Goal: Task Accomplishment & Management: Use online tool/utility

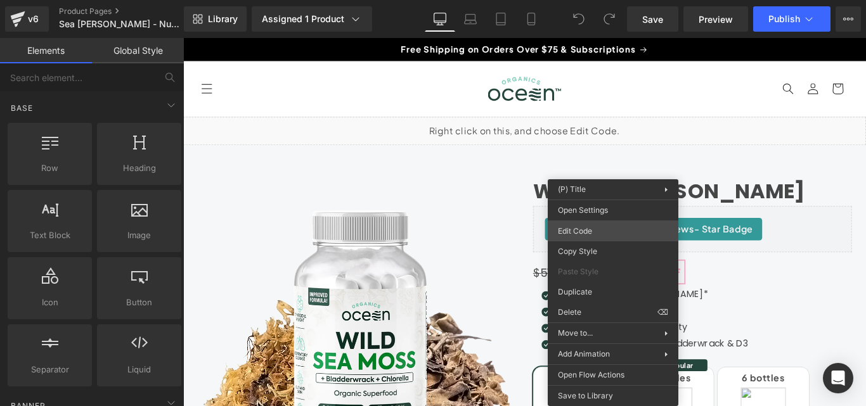
click at [622, 0] on div "You are previewing how the will restyle your page. You can not edit Elements in…" at bounding box center [433, 0] width 866 height 0
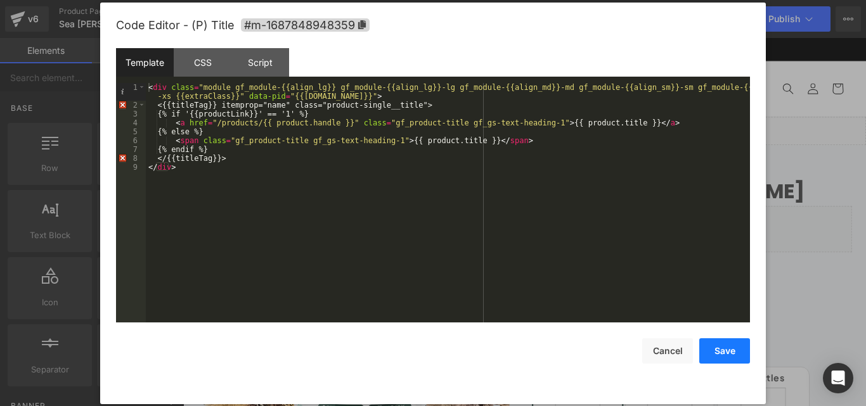
click at [730, 357] on button "Save" at bounding box center [724, 350] width 51 height 25
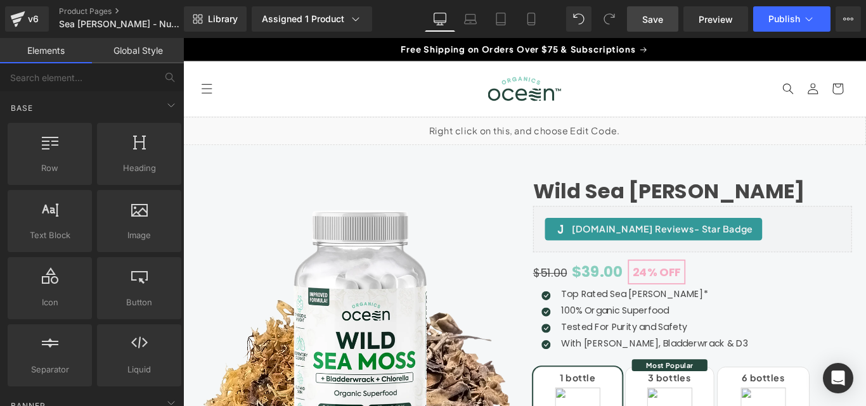
click at [641, 14] on link "Save" at bounding box center [652, 18] width 51 height 25
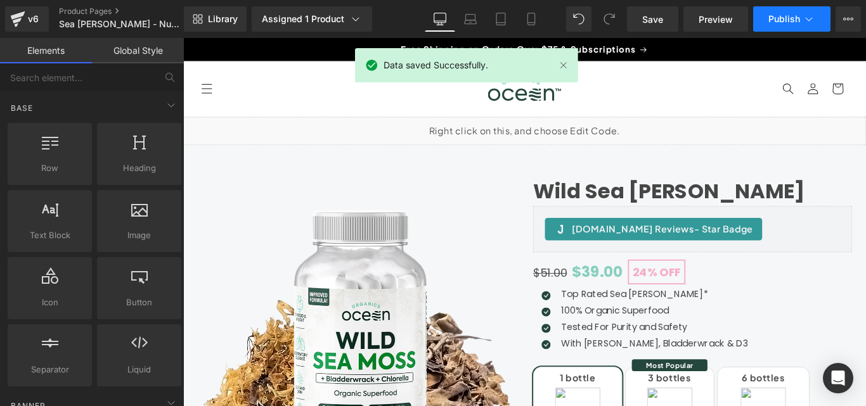
click at [771, 12] on button "Publish" at bounding box center [791, 18] width 77 height 25
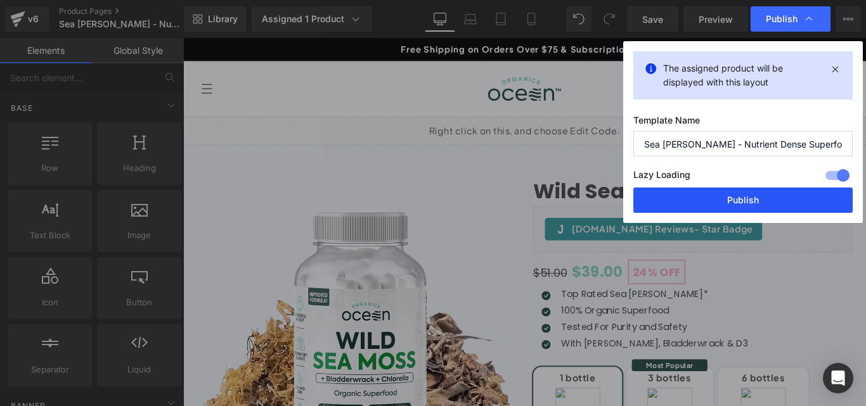
click at [735, 199] on button "Publish" at bounding box center [742, 200] width 219 height 25
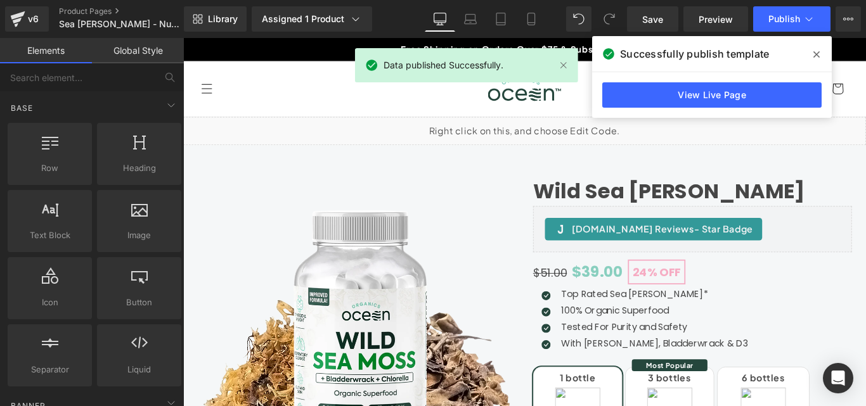
drag, startPoint x: 814, startPoint y: 55, endPoint x: 581, endPoint y: 4, distance: 239.2
click at [814, 55] on icon at bounding box center [816, 54] width 6 height 10
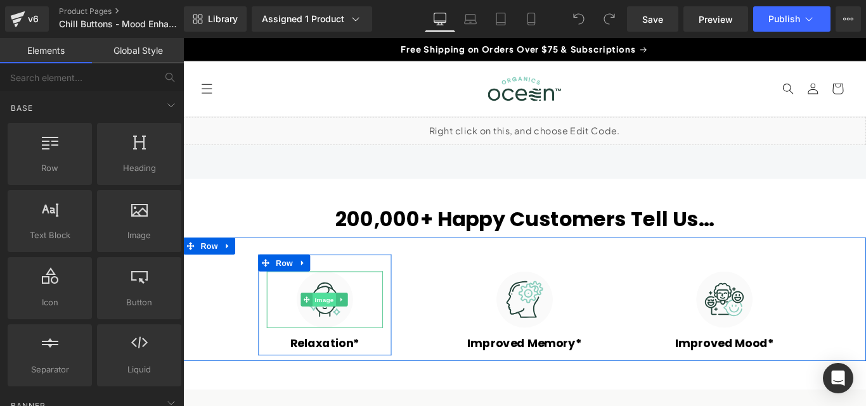
click at [338, 335] on span "Image" at bounding box center [341, 331] width 27 height 15
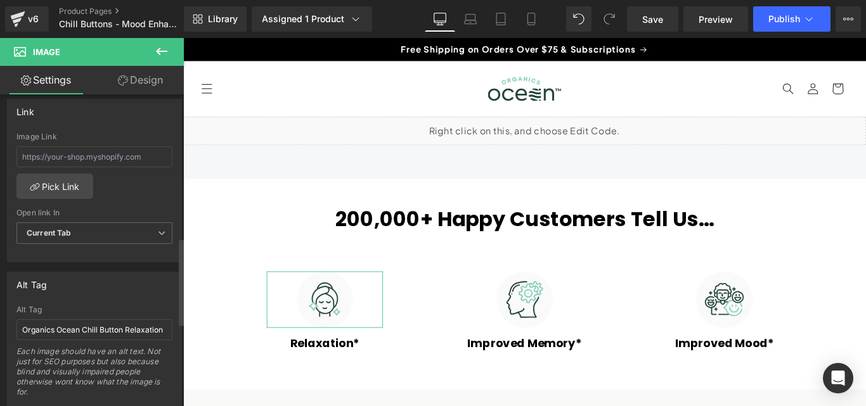
scroll to position [570, 0]
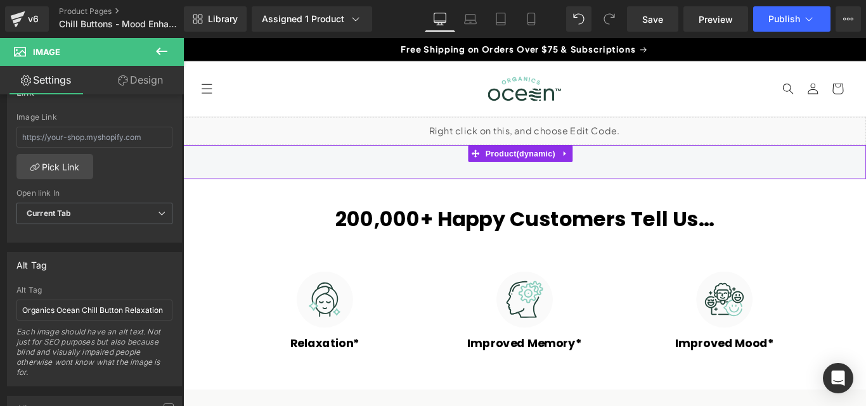
click at [620, 169] on link at bounding box center [612, 167] width 16 height 19
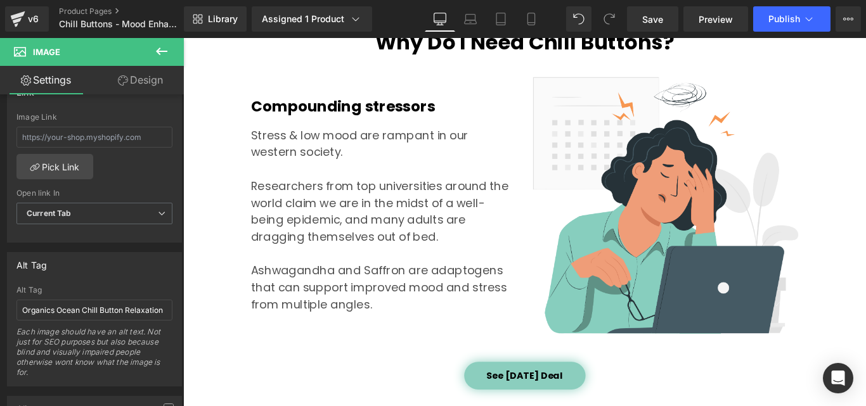
scroll to position [0, 0]
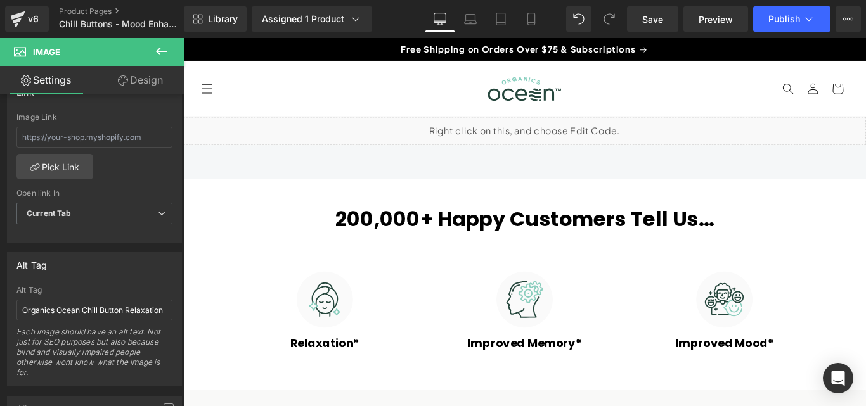
click at [160, 49] on icon at bounding box center [161, 51] width 15 height 15
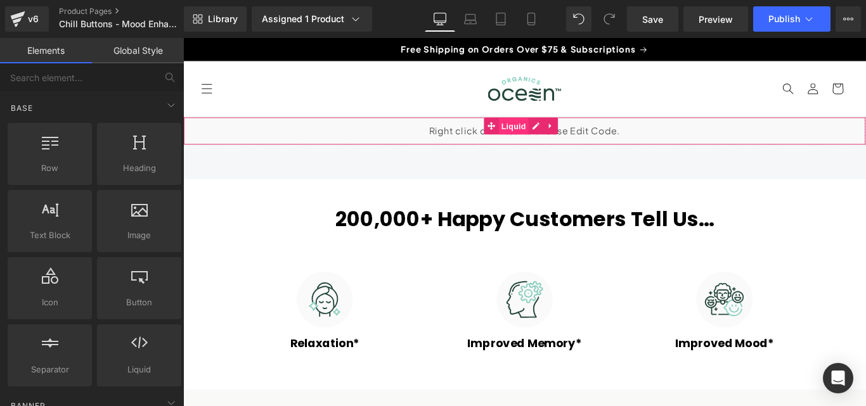
click at [558, 138] on span "Liquid" at bounding box center [554, 137] width 34 height 19
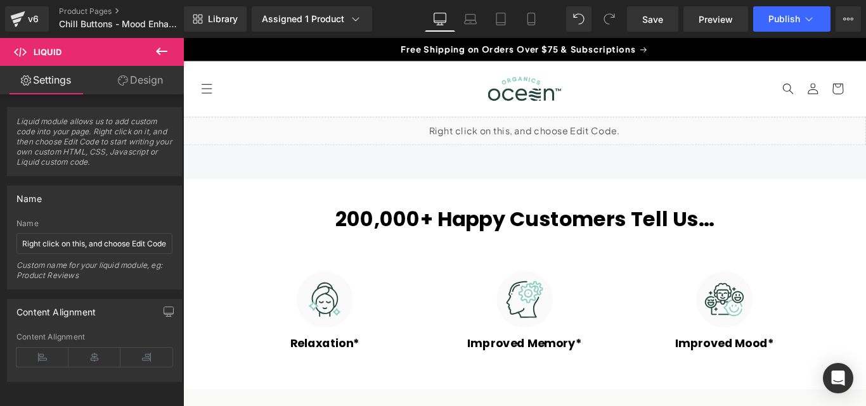
click at [164, 51] on icon at bounding box center [161, 52] width 11 height 8
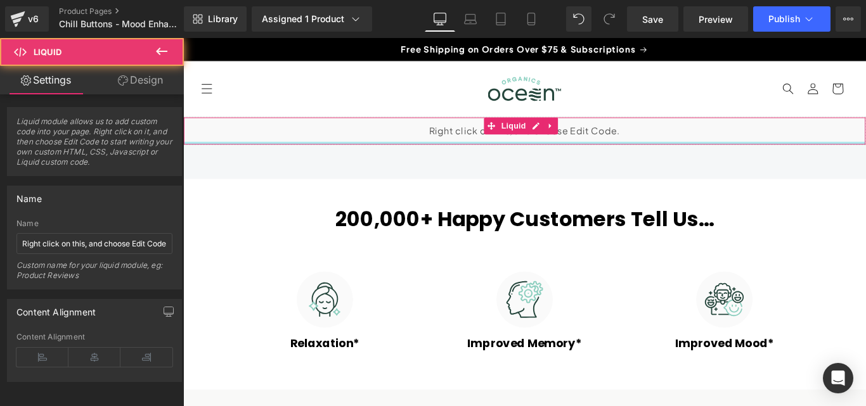
click at [726, 155] on div "Liquid" at bounding box center [566, 143] width 767 height 32
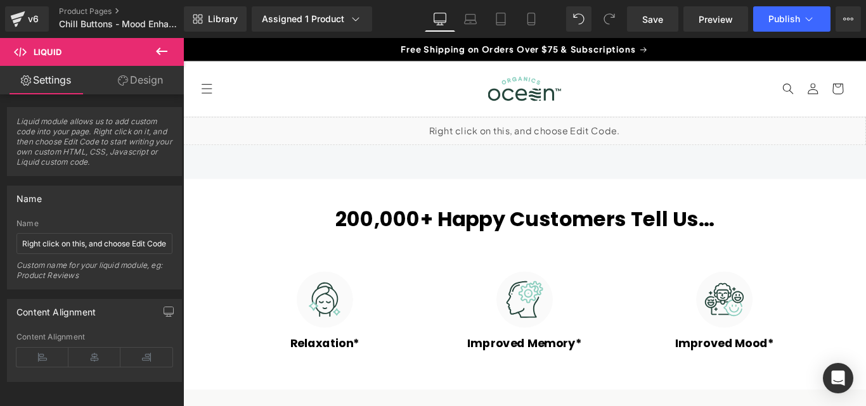
click at [164, 51] on icon at bounding box center [161, 52] width 11 height 8
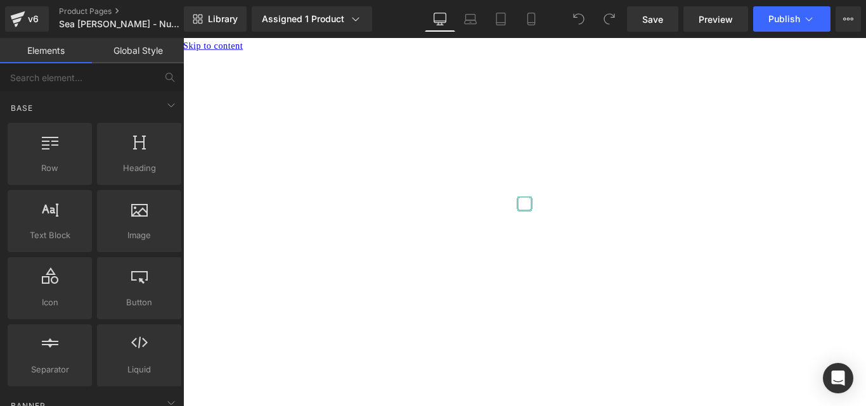
scroll to position [63, 0]
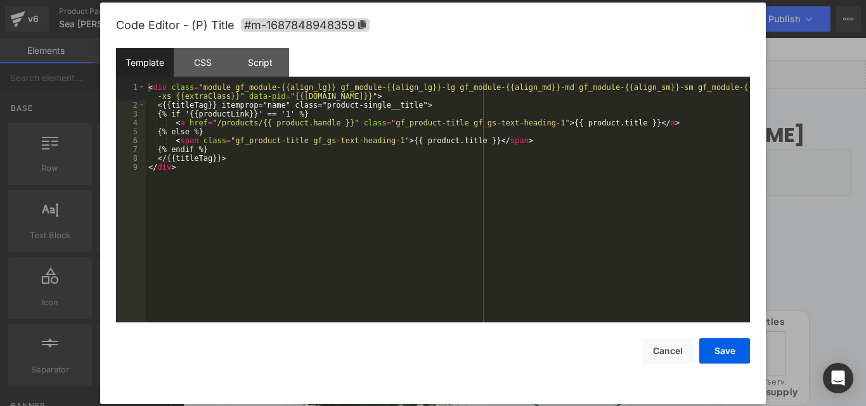
click at [586, 0] on div "You are previewing how the will restyle your page. You can not edit Elements in…" at bounding box center [433, 0] width 866 height 0
click at [657, 346] on button "Cancel" at bounding box center [667, 350] width 51 height 25
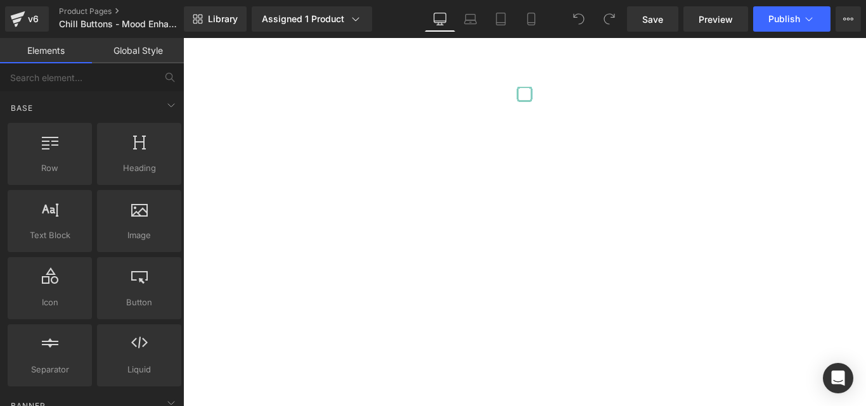
scroll to position [127, 0]
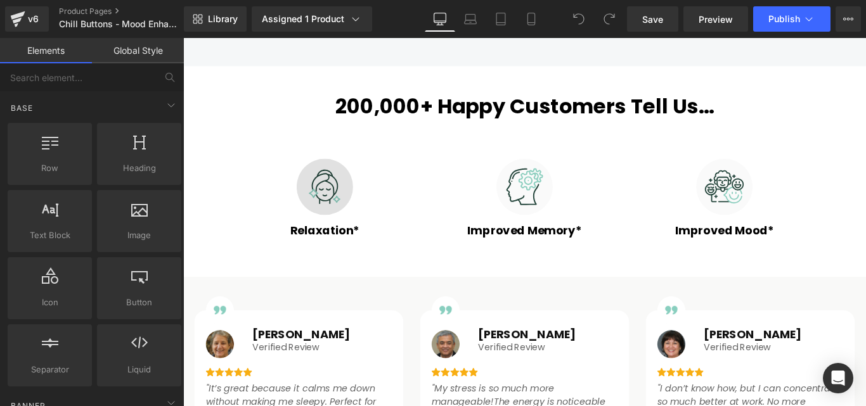
click at [356, 215] on img at bounding box center [342, 205] width 63 height 63
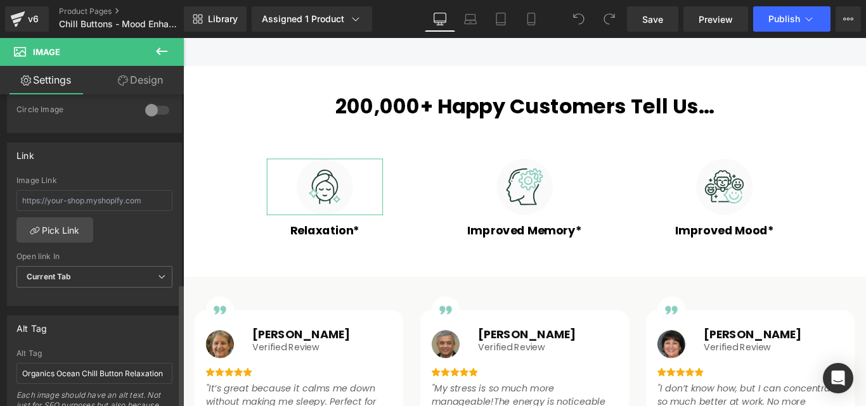
scroll to position [634, 0]
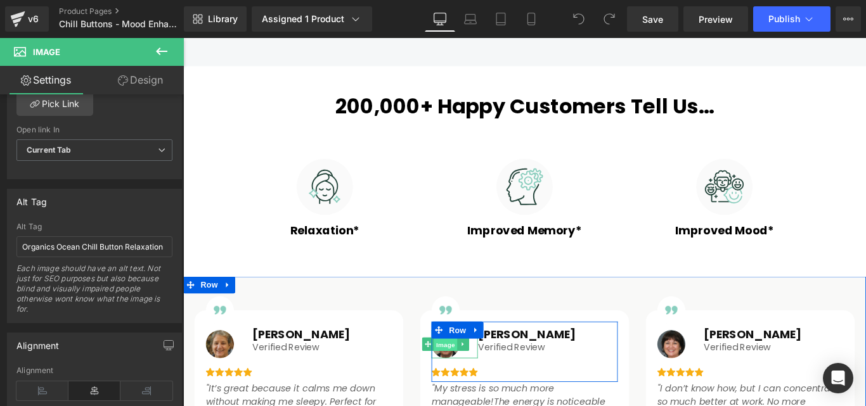
click at [474, 376] on span "Image" at bounding box center [478, 382] width 27 height 15
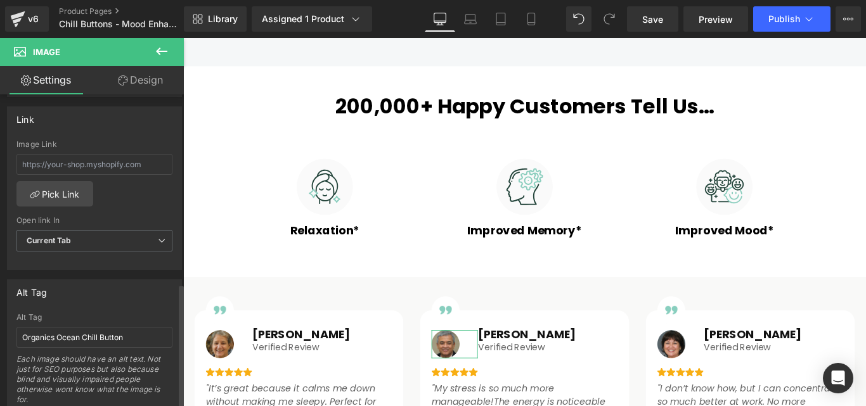
scroll to position [570, 0]
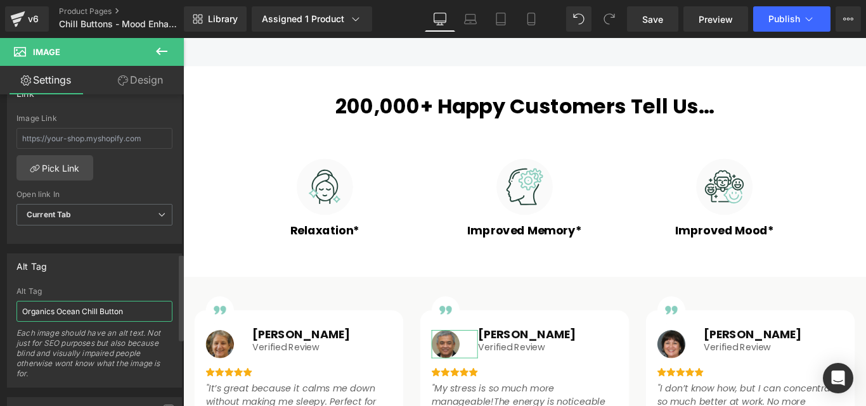
drag, startPoint x: 122, startPoint y: 312, endPoint x: 4, endPoint y: 318, distance: 118.0
click at [4, 318] on div "Alt Tag Organics Ocean Chill Button Alt Tag Organics Ocean Chill Button Each im…" at bounding box center [94, 316] width 189 height 144
click at [128, 311] on input "Organics Ocean Chill Button" at bounding box center [94, 311] width 156 height 21
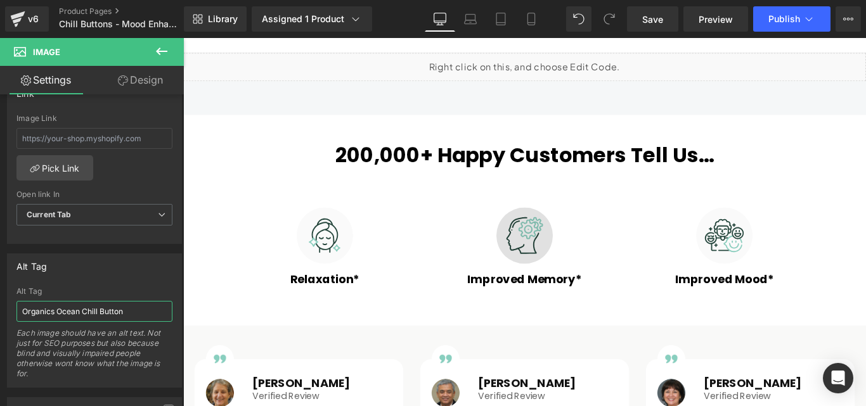
scroll to position [0, 0]
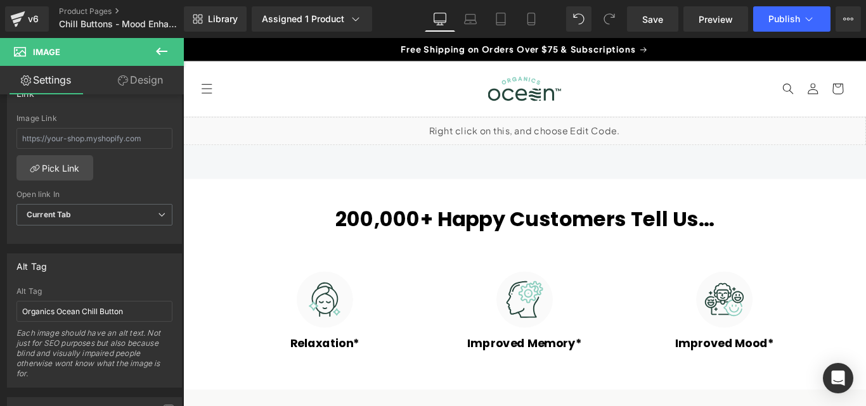
click at [164, 51] on icon at bounding box center [161, 52] width 11 height 8
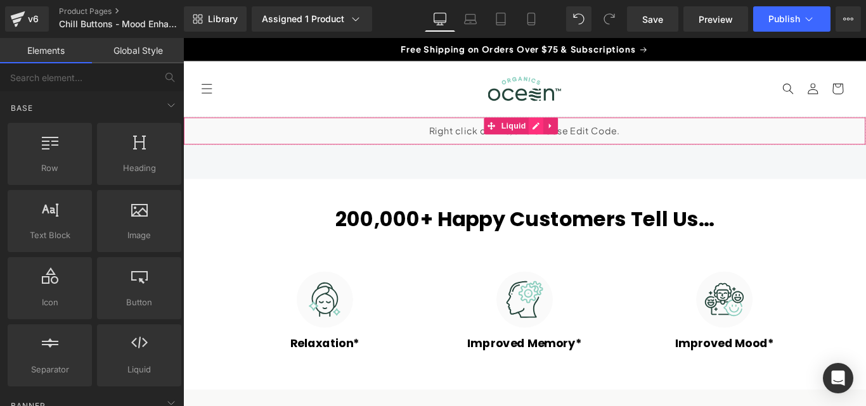
click at [572, 135] on div "Liquid" at bounding box center [566, 143] width 767 height 32
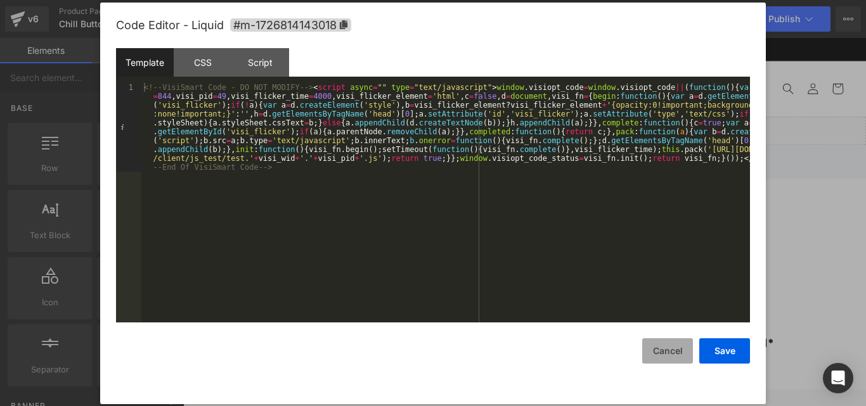
click at [670, 349] on button "Cancel" at bounding box center [667, 350] width 51 height 25
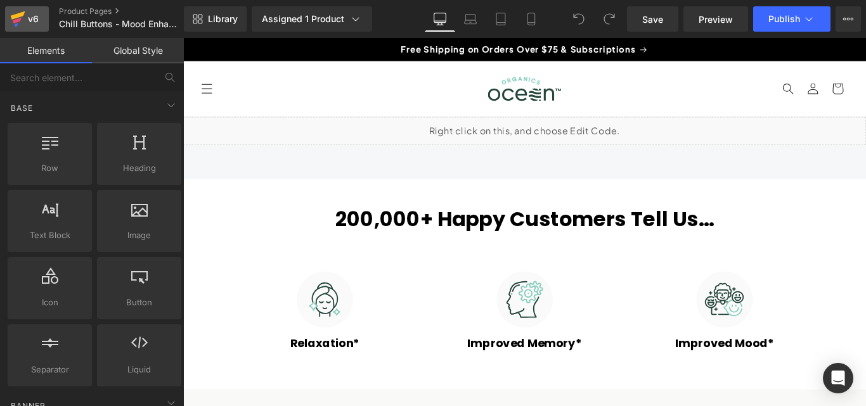
click at [19, 16] on icon at bounding box center [18, 15] width 15 height 8
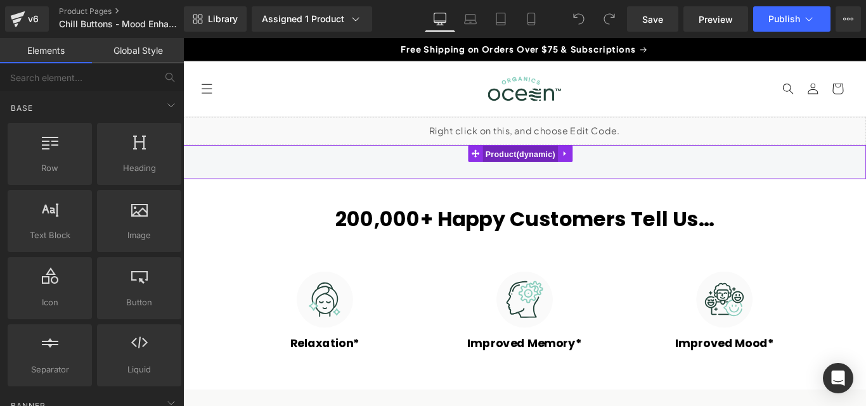
click at [559, 169] on span "Product" at bounding box center [562, 168] width 85 height 19
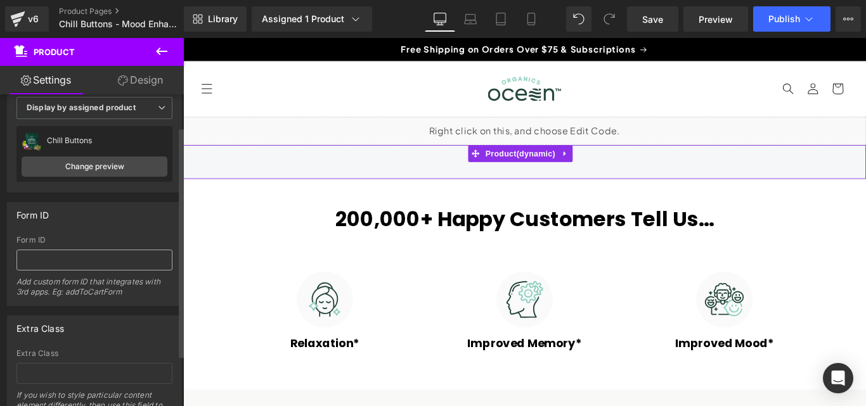
scroll to position [49, 0]
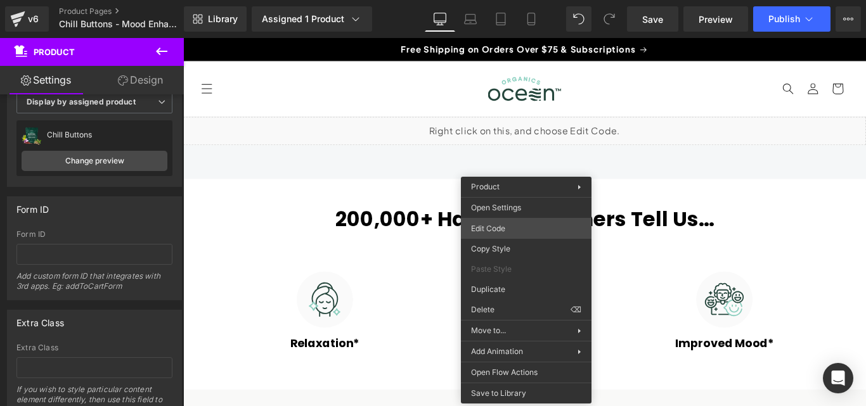
click at [499, 0] on div "Product You are previewing how the will restyle your page. You can not edit Ele…" at bounding box center [433, 0] width 866 height 0
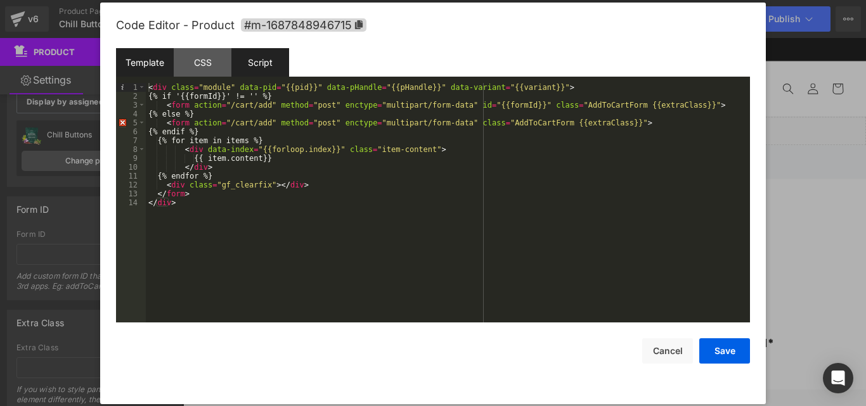
click at [282, 60] on div "Script" at bounding box center [260, 62] width 58 height 29
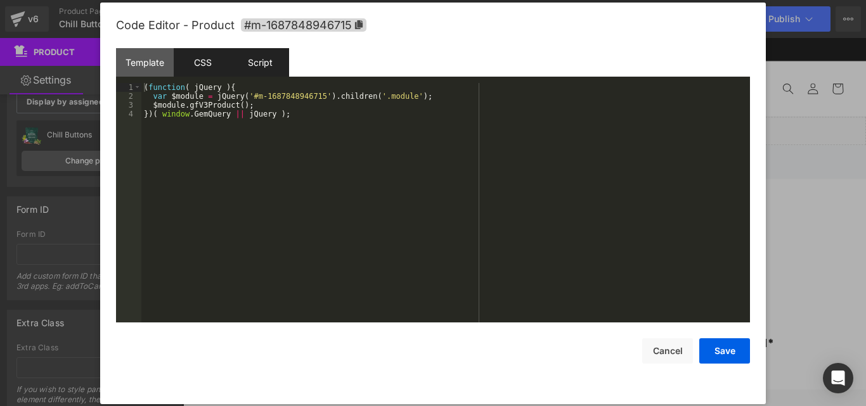
click at [218, 59] on div "CSS" at bounding box center [203, 62] width 58 height 29
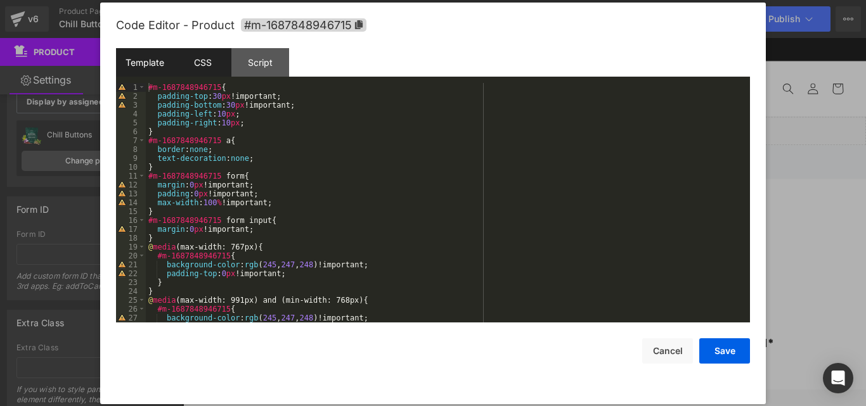
click at [155, 61] on div "Template" at bounding box center [145, 62] width 58 height 29
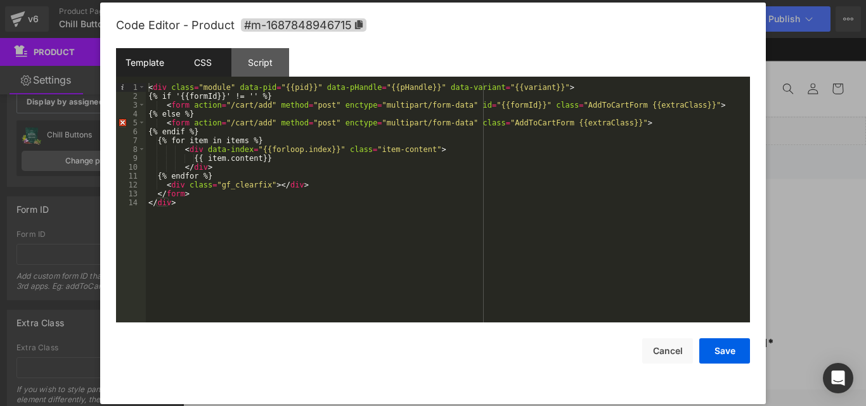
click at [193, 63] on div "CSS" at bounding box center [203, 62] width 58 height 29
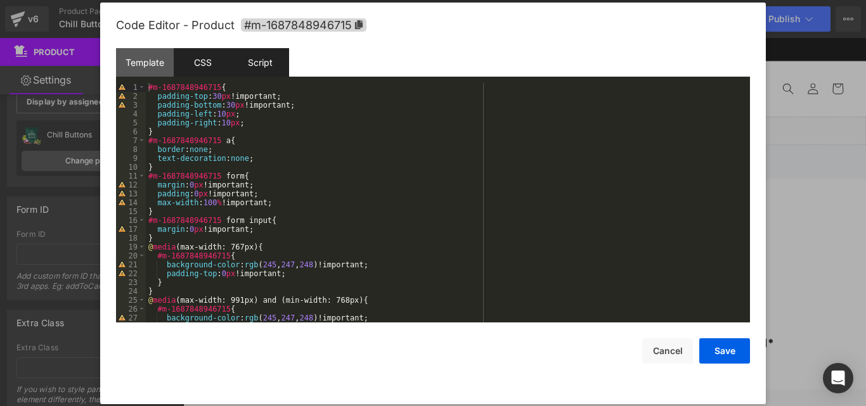
click at [271, 59] on div "Script" at bounding box center [260, 62] width 58 height 29
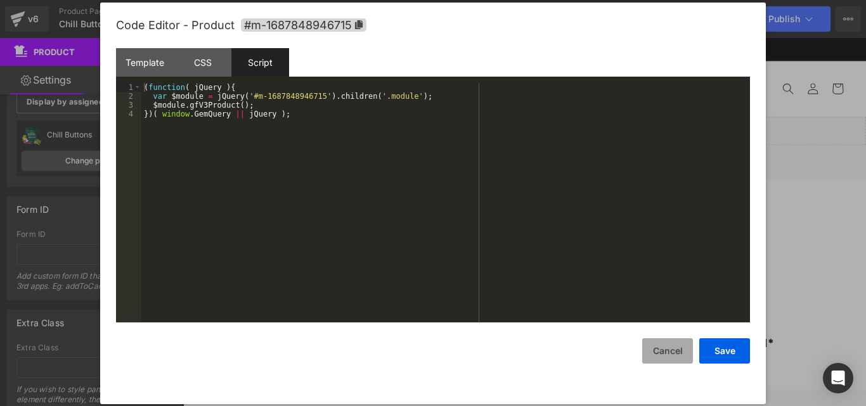
click at [660, 354] on button "Cancel" at bounding box center [667, 350] width 51 height 25
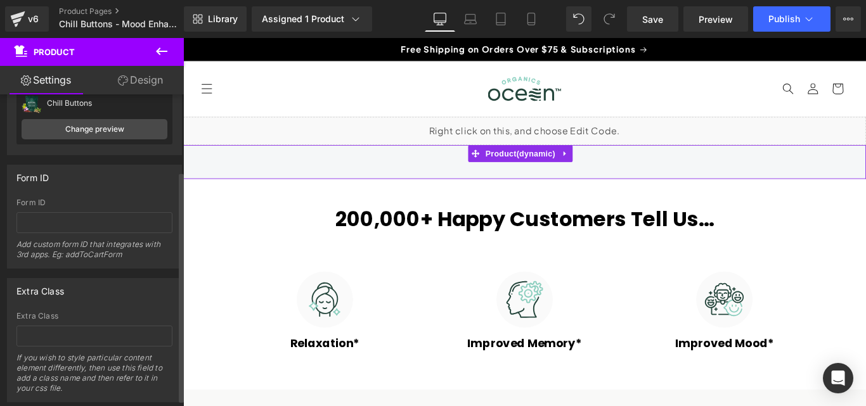
scroll to position [113, 0]
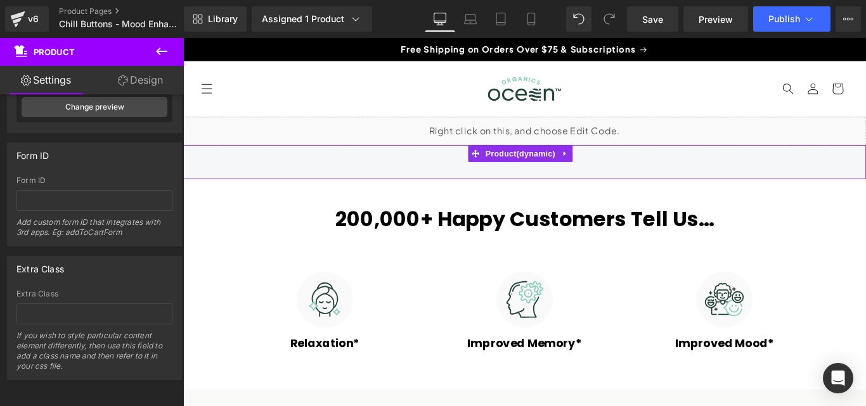
click at [132, 80] on link "Design" at bounding box center [140, 80] width 92 height 29
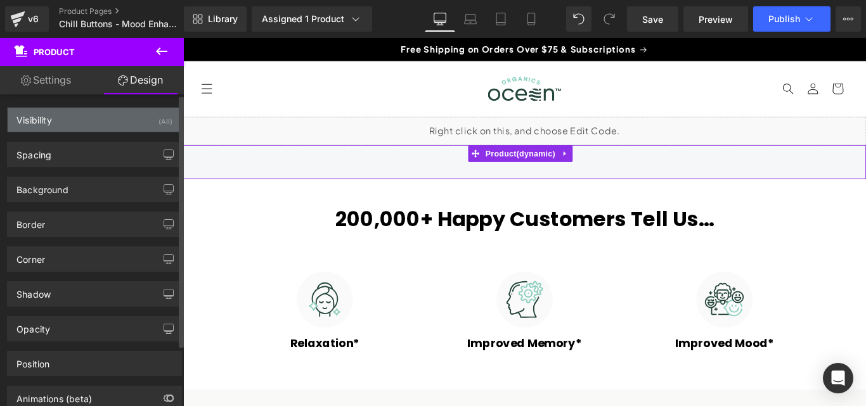
click at [105, 125] on div "Visibility (All)" at bounding box center [95, 120] width 174 height 24
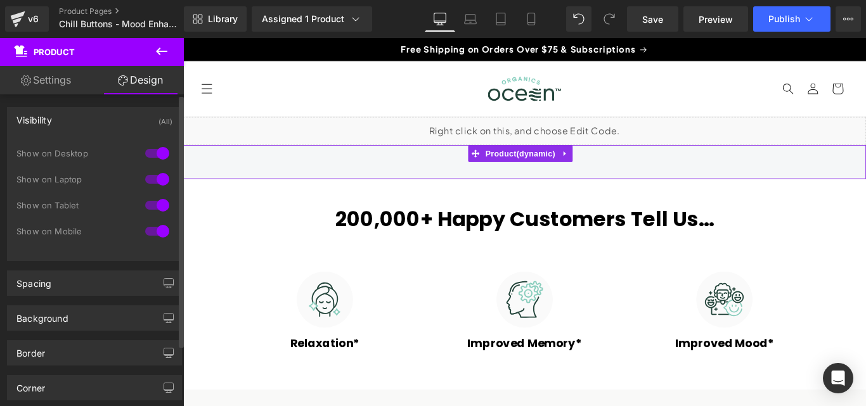
click at [104, 120] on div "Visibility (All)" at bounding box center [95, 120] width 174 height 24
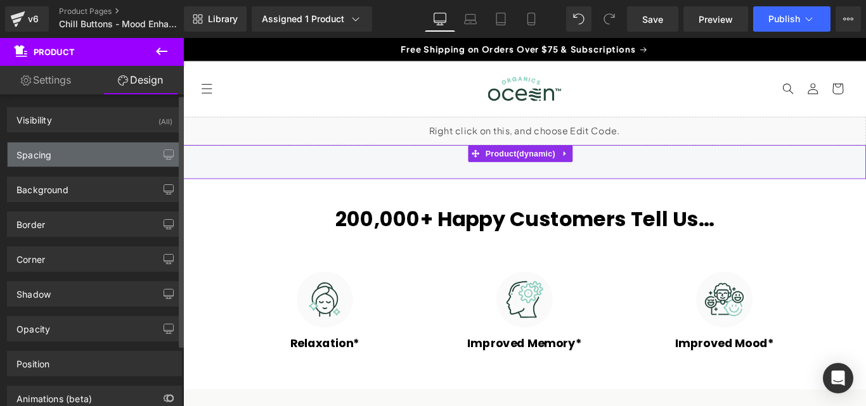
click at [94, 151] on div "Spacing" at bounding box center [95, 155] width 174 height 24
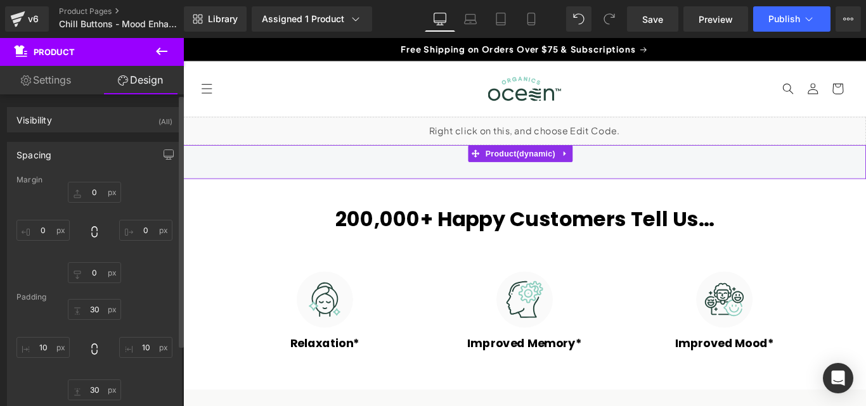
click at [94, 151] on div "Spacing" at bounding box center [95, 155] width 174 height 24
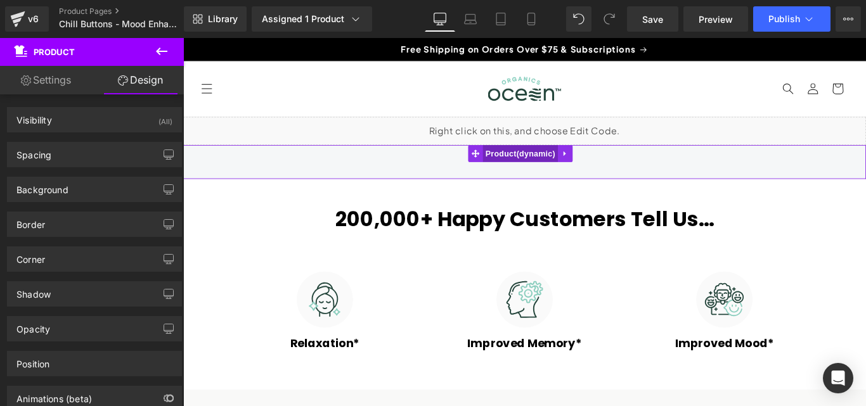
click at [580, 167] on span "Product" at bounding box center [562, 167] width 85 height 19
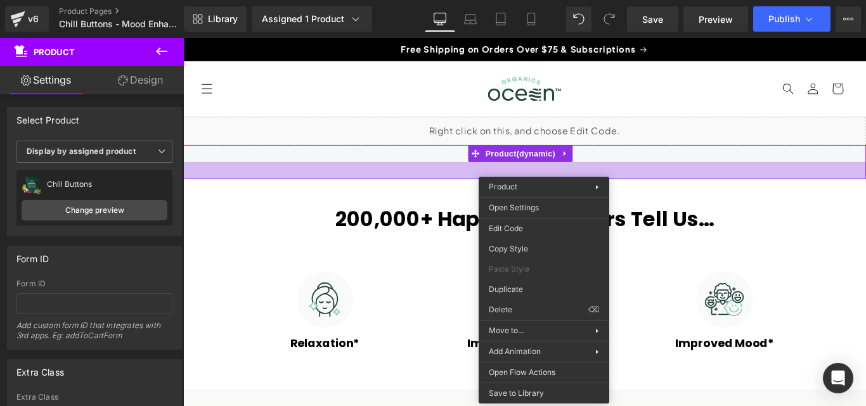
click at [439, 183] on div "Product" at bounding box center [566, 177] width 767 height 38
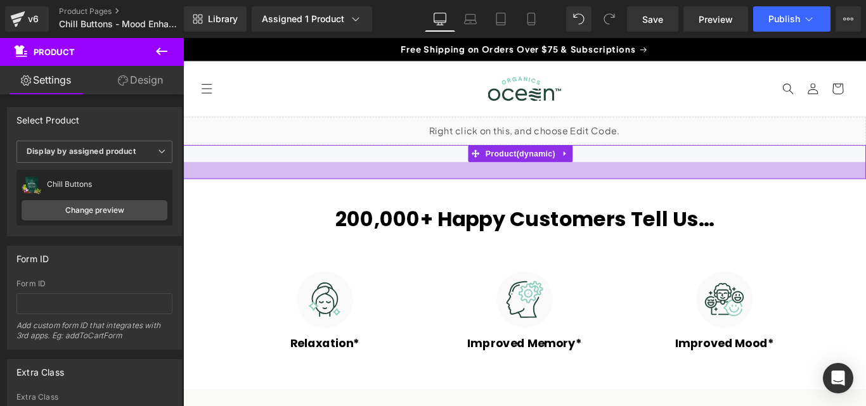
click at [550, 185] on div at bounding box center [566, 186] width 767 height 19
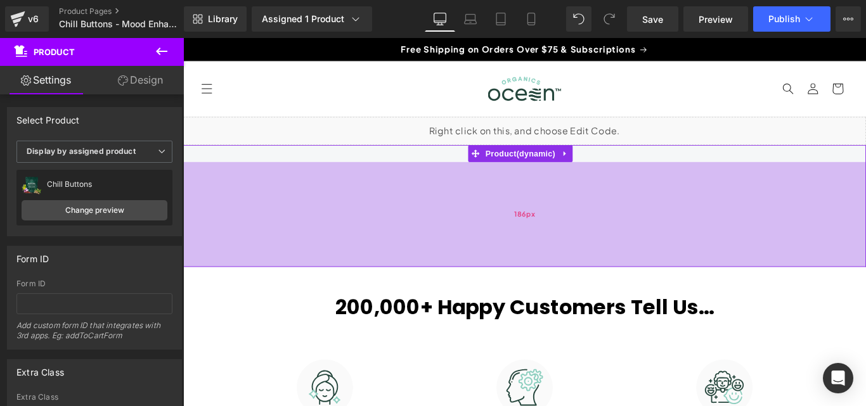
drag, startPoint x: 550, startPoint y: 194, endPoint x: 548, endPoint y: 293, distance: 98.9
click at [548, 293] on div "186px" at bounding box center [566, 236] width 767 height 118
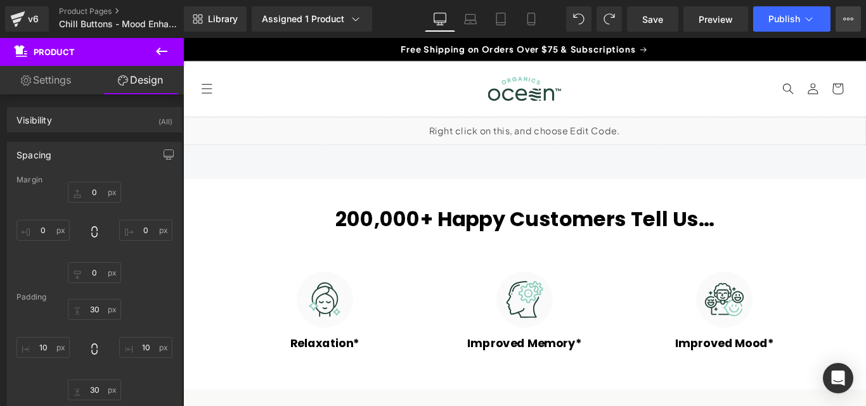
click at [852, 19] on icon at bounding box center [852, 19] width 3 height 3
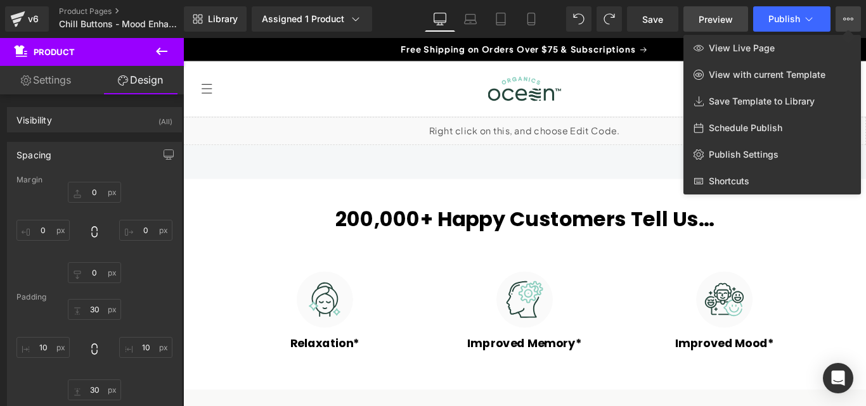
click at [725, 24] on span "Preview" at bounding box center [715, 19] width 34 height 13
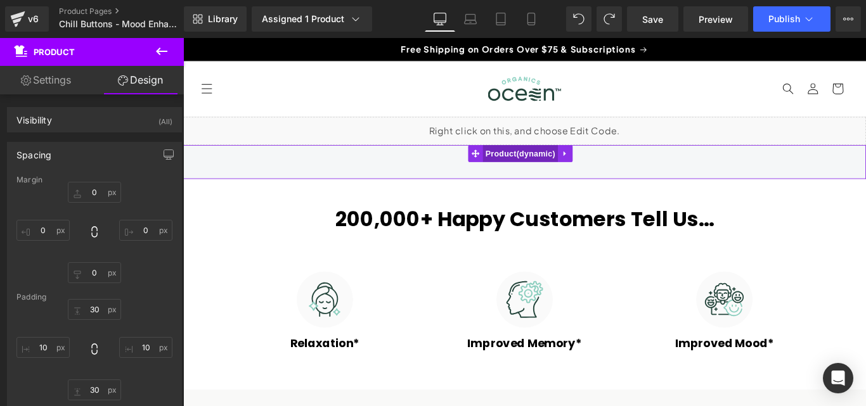
click at [564, 162] on span "Product" at bounding box center [562, 167] width 85 height 19
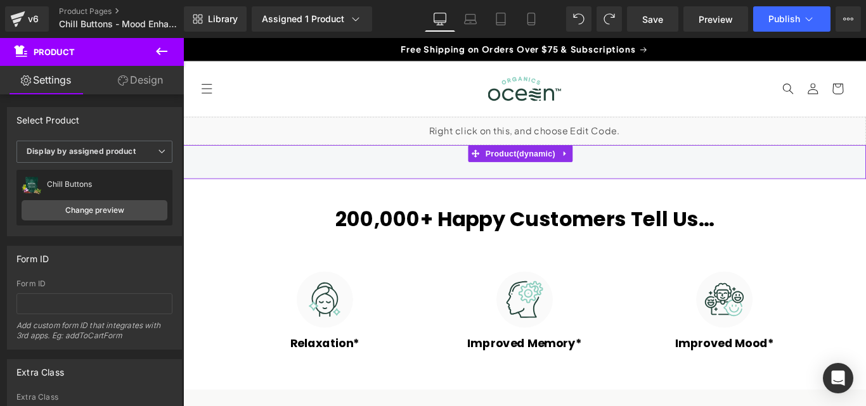
click at [136, 83] on link "Design" at bounding box center [140, 80] width 92 height 29
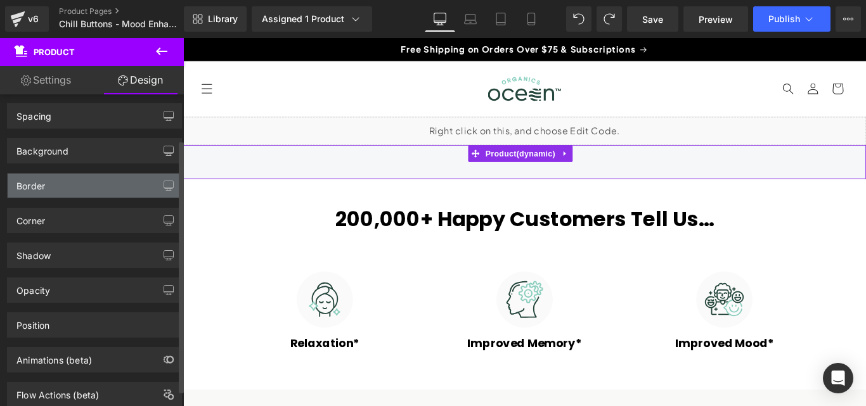
scroll to position [75, 0]
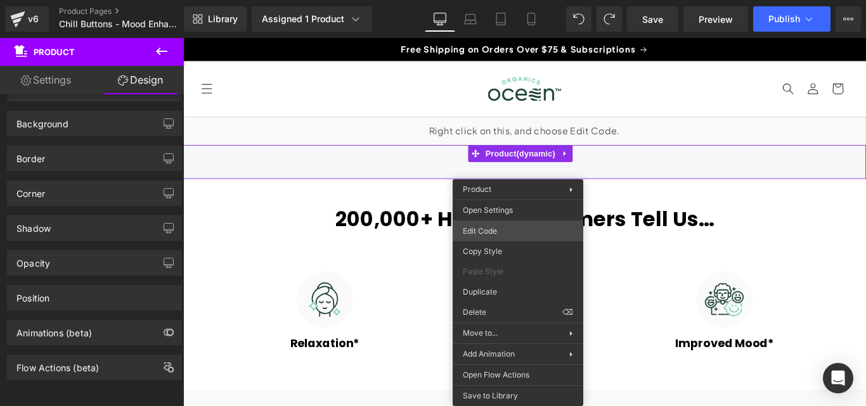
click at [487, 0] on div "Product You are previewing how the will restyle your page. You can not edit Ele…" at bounding box center [433, 0] width 866 height 0
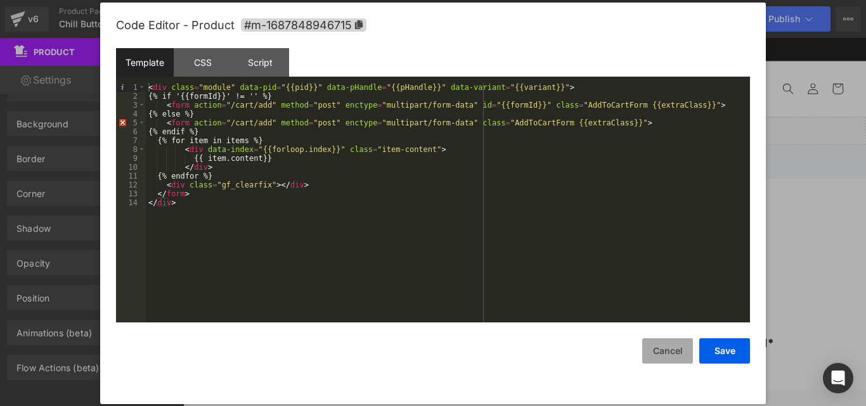
click at [654, 351] on button "Cancel" at bounding box center [667, 350] width 51 height 25
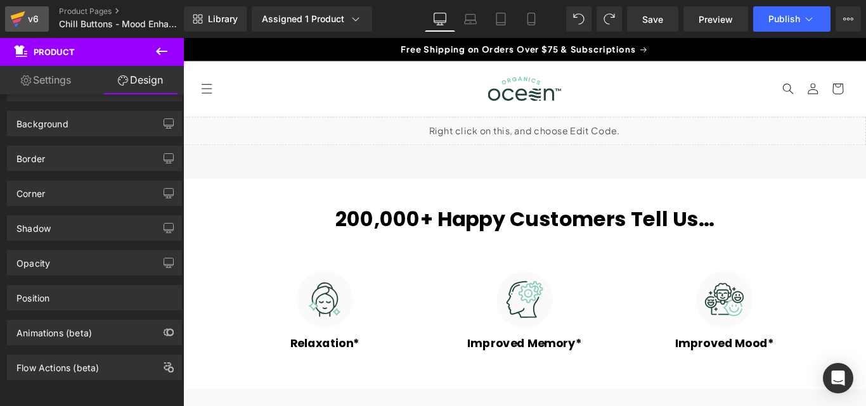
click at [22, 17] on icon at bounding box center [17, 19] width 15 height 32
